Goal: Entertainment & Leisure: Consume media (video, audio)

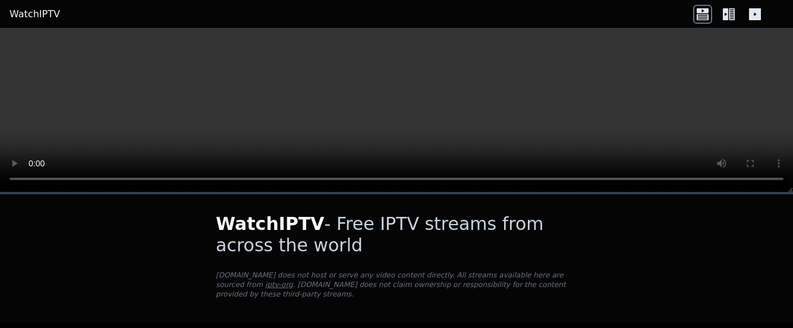
click at [731, 14] on icon at bounding box center [732, 14] width 6 height 12
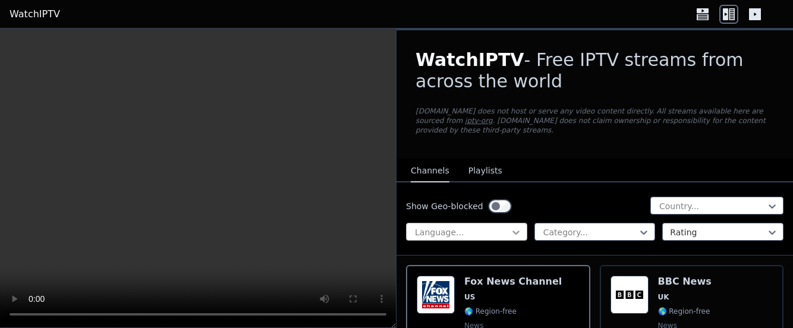
click at [514, 231] on icon at bounding box center [516, 233] width 12 height 12
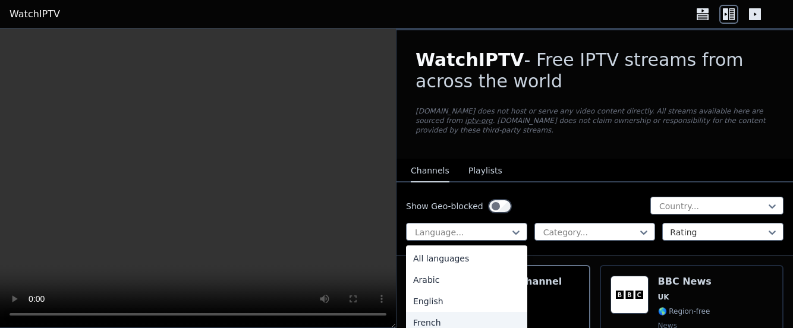
click at [427, 320] on div "French" at bounding box center [466, 322] width 121 height 21
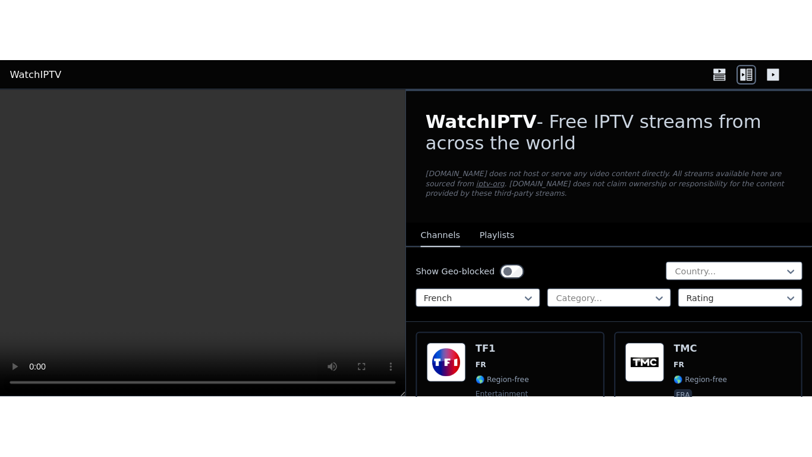
scroll to position [229, 0]
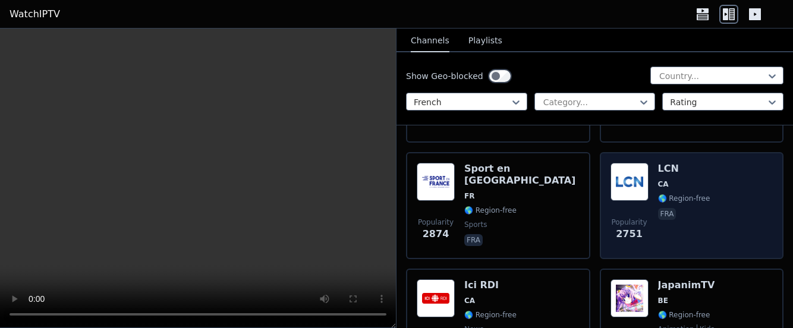
click at [670, 185] on span "CA" at bounding box center [684, 185] width 52 height 10
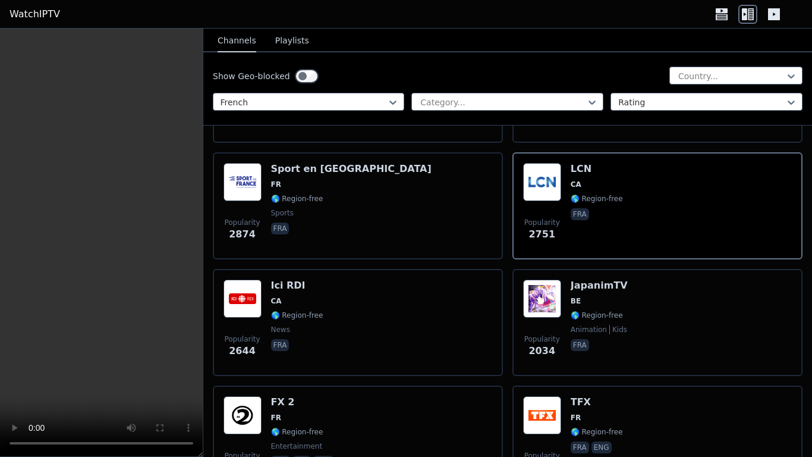
scroll to position [220, 0]
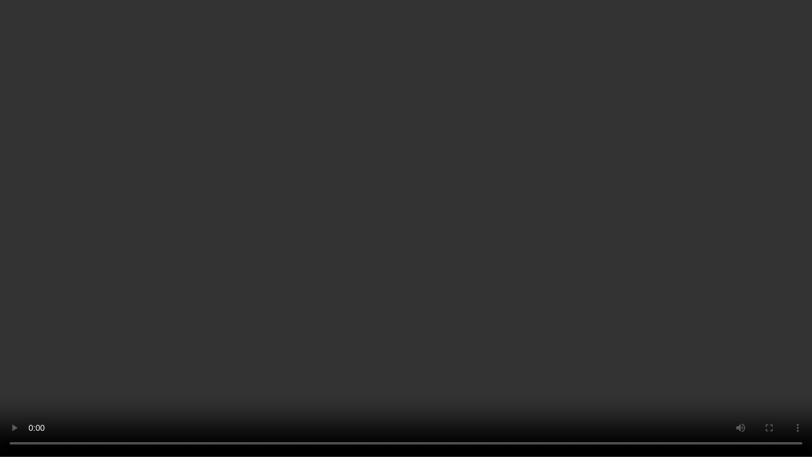
click at [776, 272] on video at bounding box center [406, 228] width 812 height 457
click at [779, 273] on video at bounding box center [406, 228] width 812 height 457
click at [792, 328] on video at bounding box center [406, 228] width 812 height 457
click at [611, 270] on video at bounding box center [406, 228] width 812 height 457
